Goal: Task Accomplishment & Management: Manage account settings

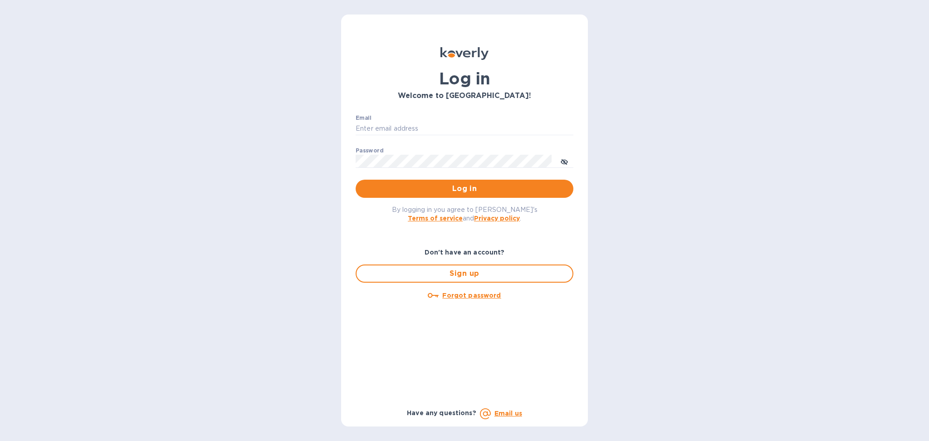
click at [387, 120] on div "Email ​" at bounding box center [465, 131] width 218 height 33
click at [383, 129] on input "Email" at bounding box center [465, 129] width 218 height 14
click at [391, 133] on input "Email" at bounding box center [465, 129] width 218 height 14
type input "[PERSON_NAME][EMAIL_ADDRESS][DOMAIN_NAME]"
click at [477, 187] on span "Log in" at bounding box center [464, 188] width 203 height 11
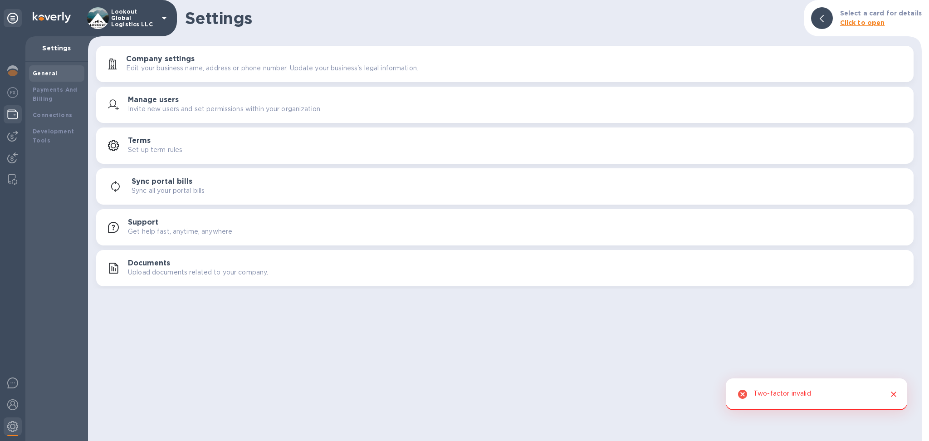
click at [18, 115] on img at bounding box center [12, 114] width 11 height 11
